Goal: Transaction & Acquisition: Book appointment/travel/reservation

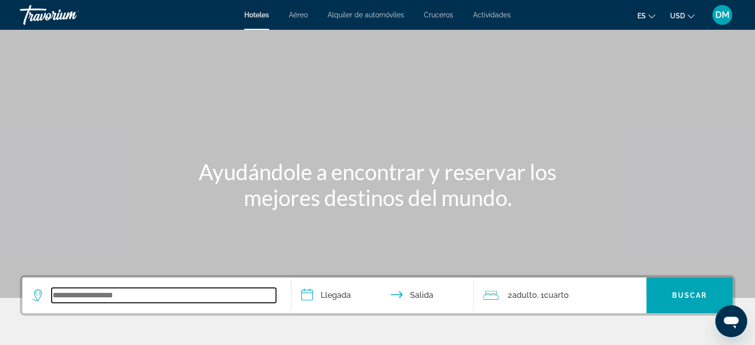
click at [107, 299] on input "Search widget" at bounding box center [164, 295] width 225 height 15
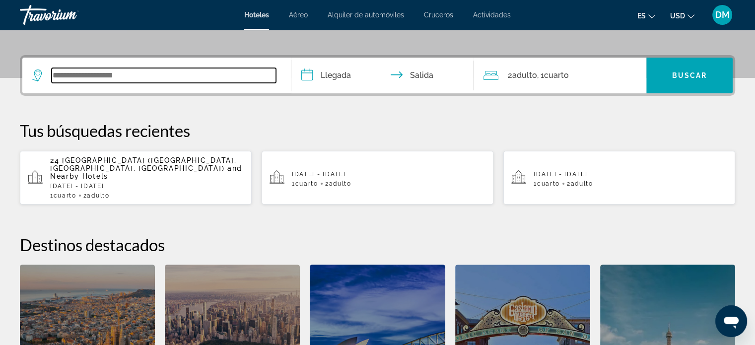
scroll to position [242, 0]
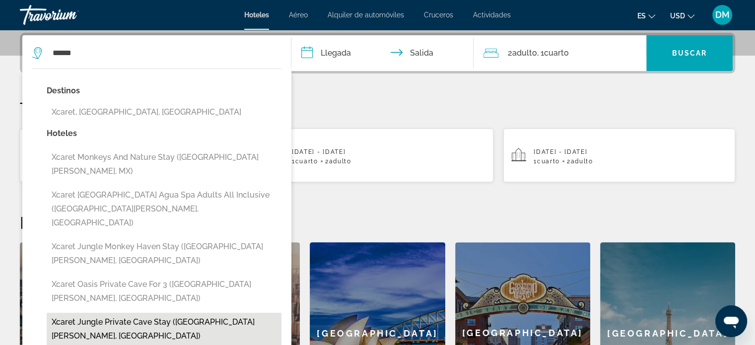
click at [125, 313] on button "Xcaret Jungle Private Cave Stay ([GEOGRAPHIC_DATA][PERSON_NAME], [GEOGRAPHIC_DA…" at bounding box center [164, 329] width 235 height 33
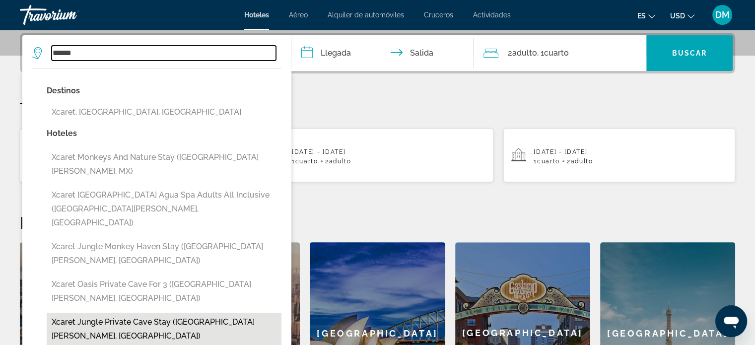
type input "**********"
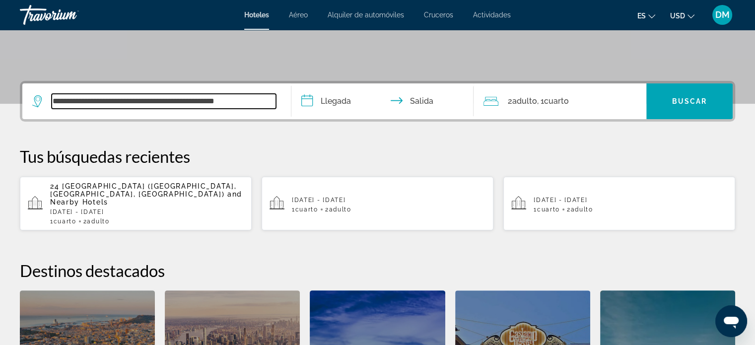
scroll to position [193, 0]
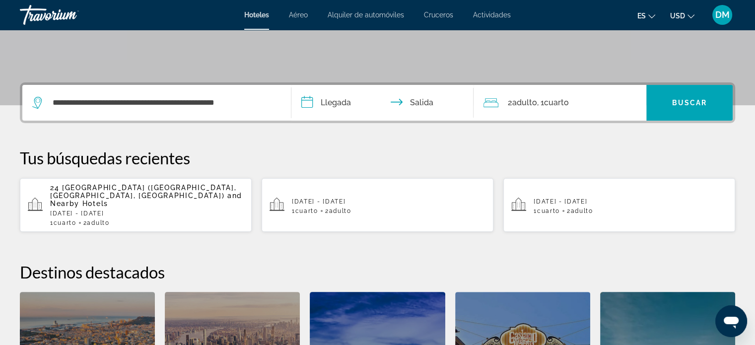
click at [323, 105] on input "**********" at bounding box center [385, 104] width 187 height 39
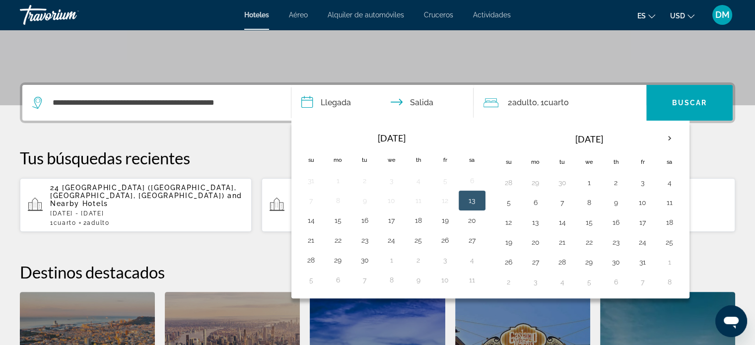
scroll to position [242, 0]
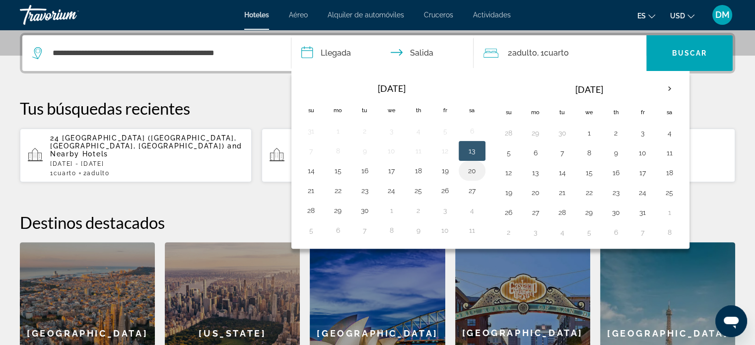
click at [471, 166] on button "20" at bounding box center [472, 171] width 16 height 14
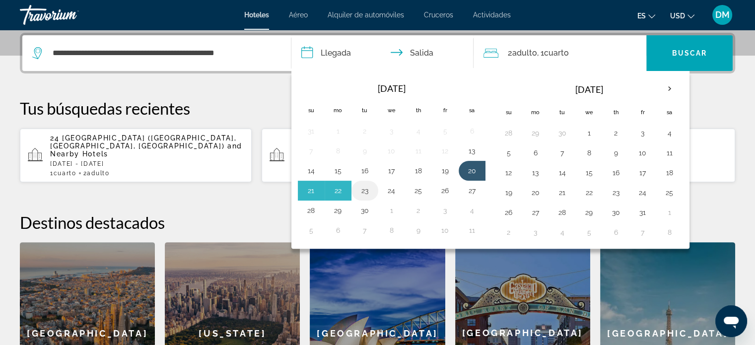
click at [370, 189] on button "23" at bounding box center [365, 191] width 16 height 14
type input "**********"
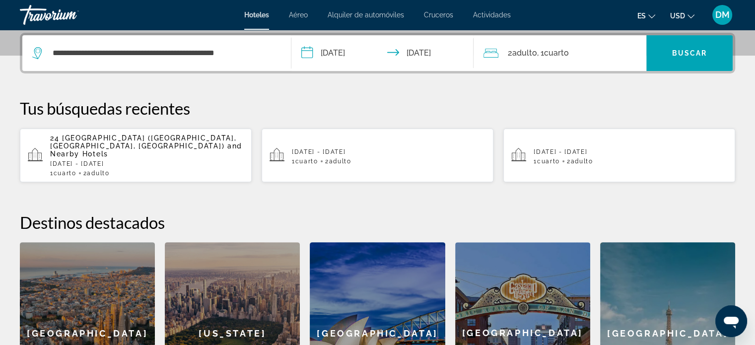
click at [562, 61] on div "2 Adulto Adulto , 1 Cuarto habitaciones" at bounding box center [565, 53] width 163 height 36
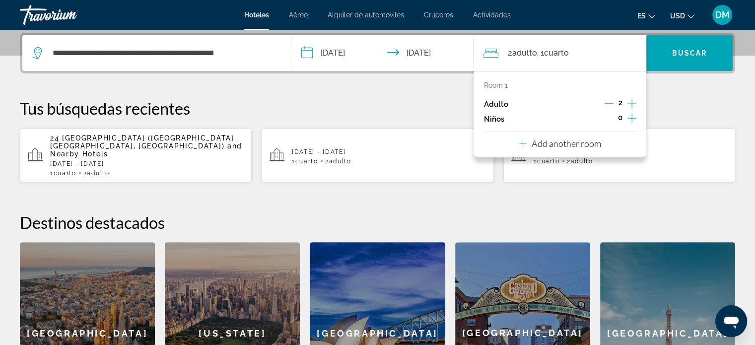
click at [632, 115] on icon "Increment children" at bounding box center [632, 118] width 9 height 12
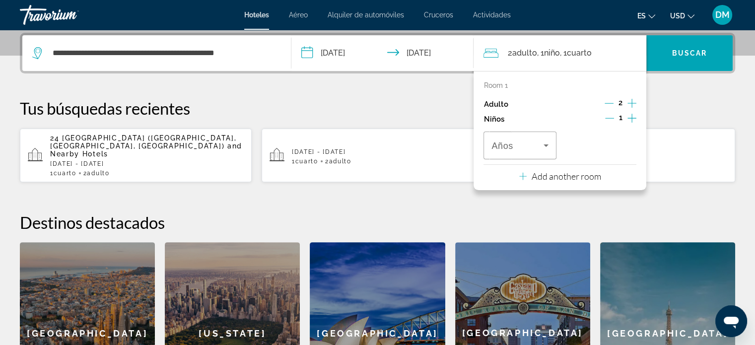
click at [630, 117] on icon "Increment children" at bounding box center [632, 118] width 9 height 12
click at [548, 150] on icon "Travelers: 2 adults, 2 children" at bounding box center [546, 146] width 12 height 12
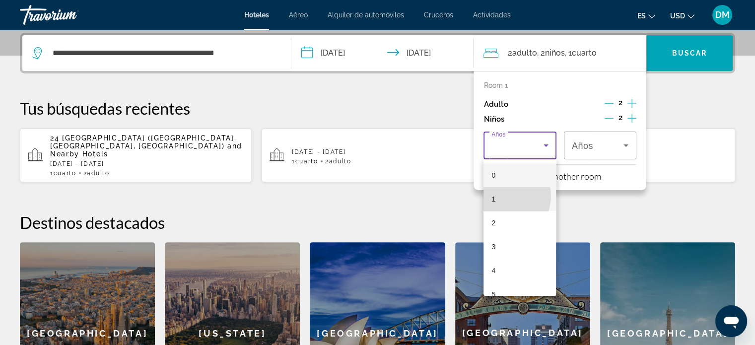
click at [505, 196] on mat-option "1" at bounding box center [520, 199] width 73 height 24
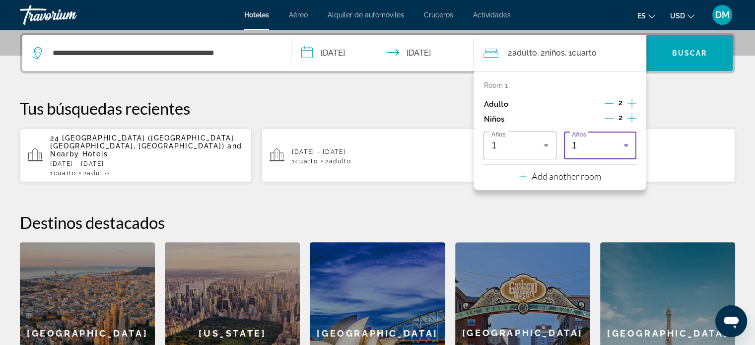
click at [581, 146] on div "1" at bounding box center [598, 146] width 52 height 12
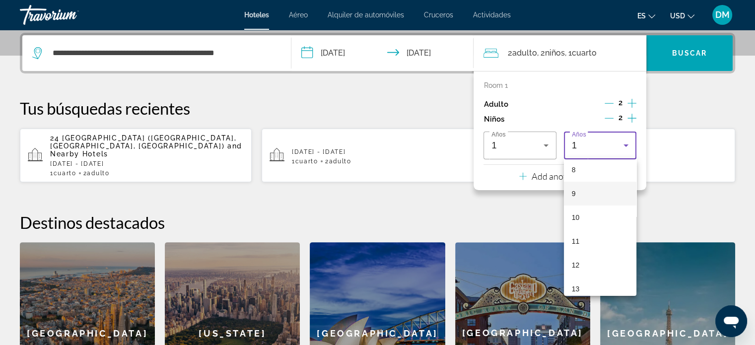
scroll to position [199, 0]
click at [586, 244] on mat-option "11" at bounding box center [600, 239] width 73 height 24
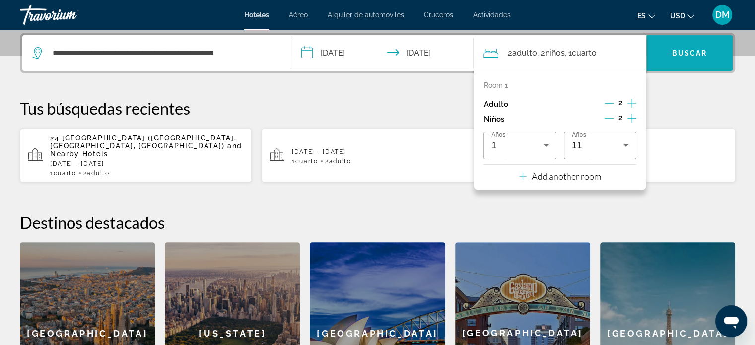
click at [671, 62] on span "Search widget" at bounding box center [690, 53] width 86 height 24
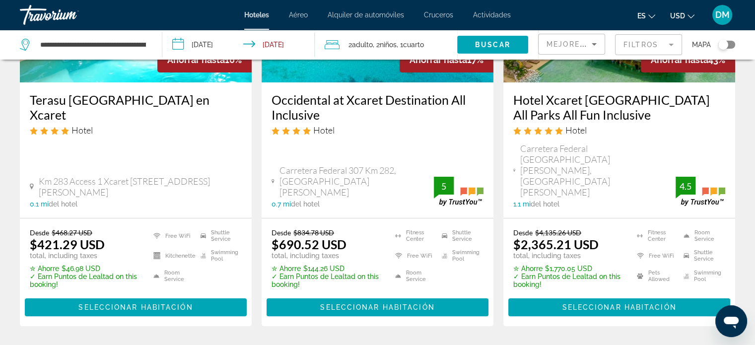
scroll to position [149, 0]
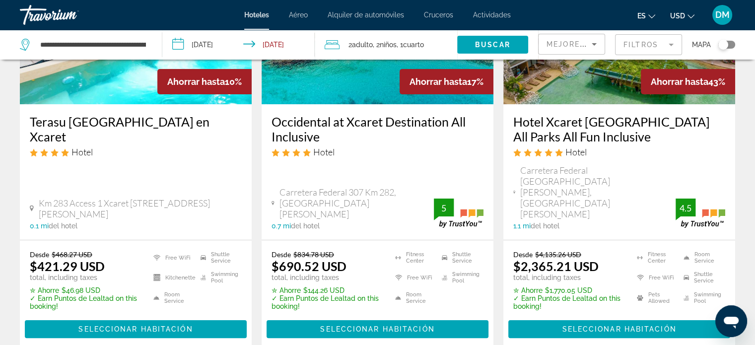
click at [330, 78] on img "Main content" at bounding box center [378, 24] width 232 height 159
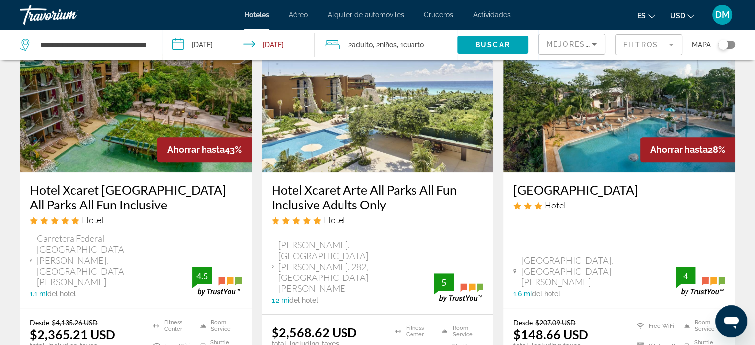
scroll to position [497, 0]
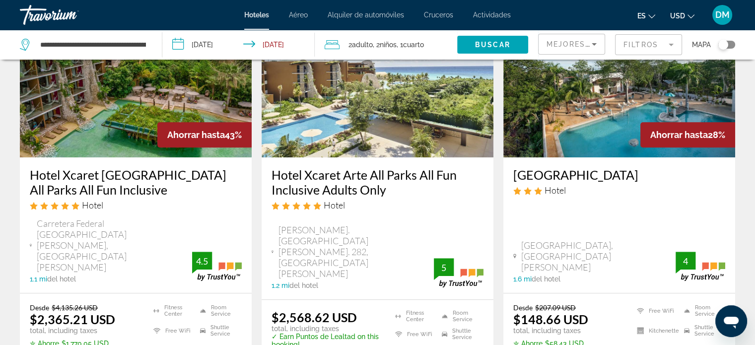
click at [121, 129] on img "Main content" at bounding box center [136, 78] width 232 height 159
